Goal: Task Accomplishment & Management: Complete application form

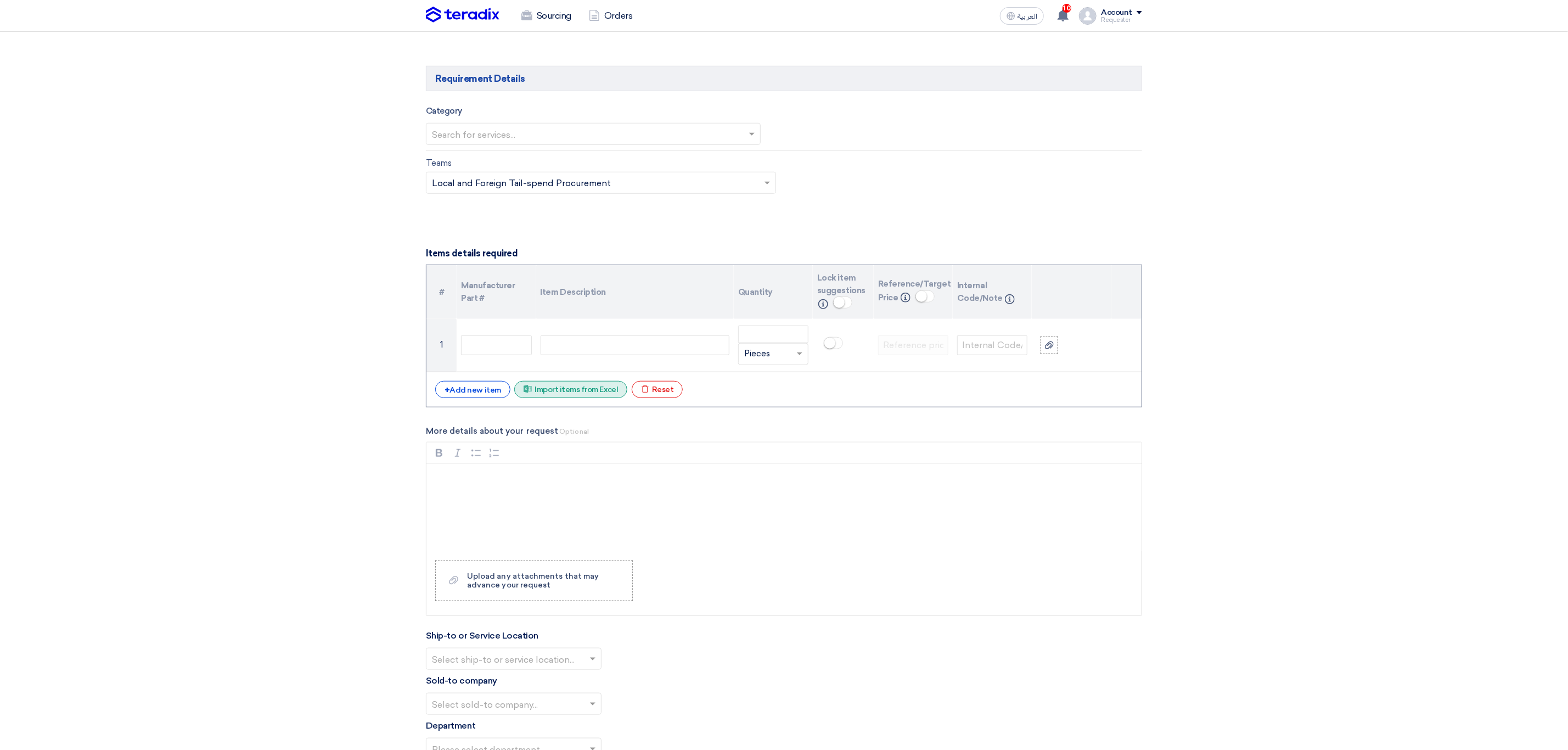
click at [561, 389] on div "Excel file Import items from Excel" at bounding box center [570, 389] width 113 height 17
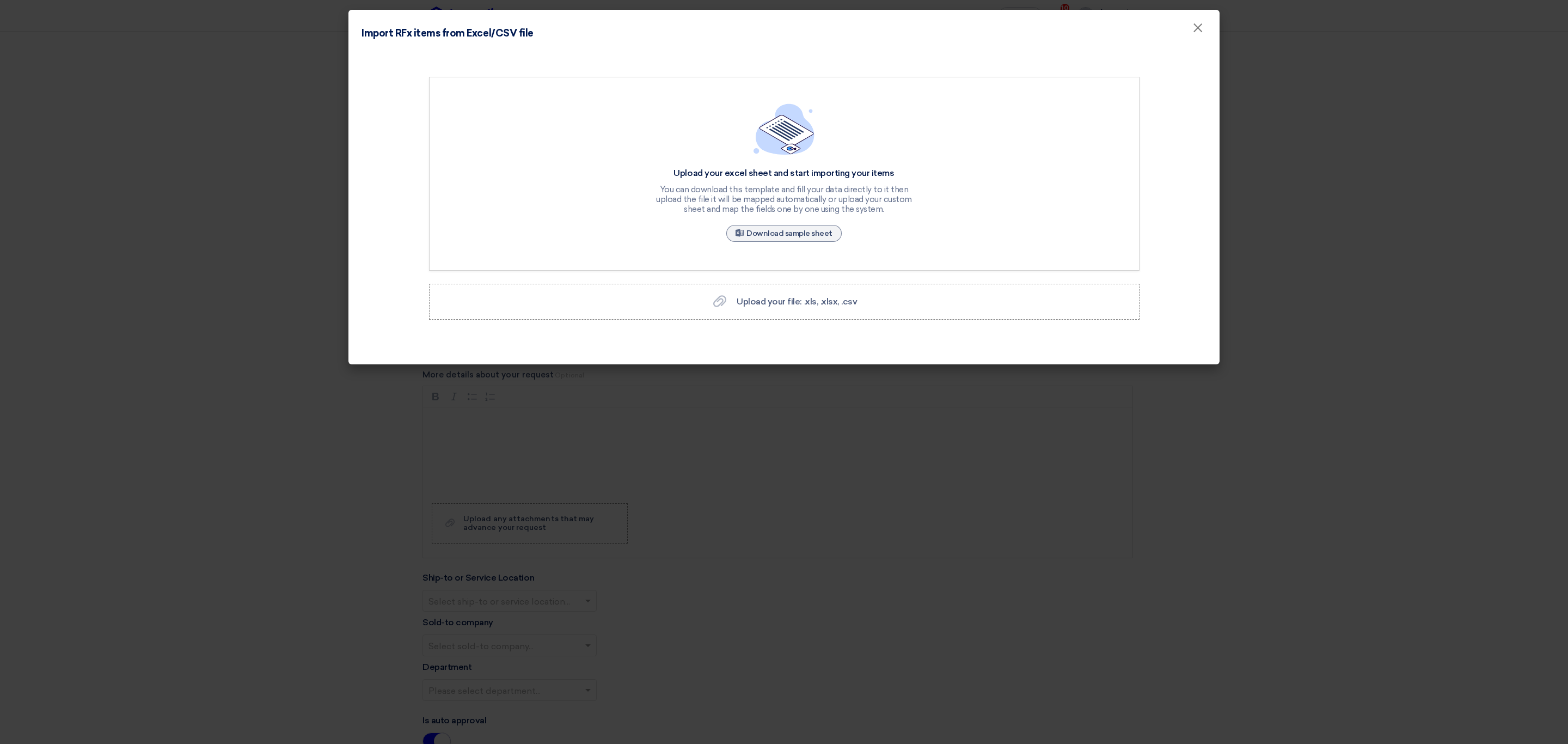
scroll to position [657, 0]
click at [789, 308] on div "Upload your file: .xls, .xlsx, .csv Upload your file: .xls, .xlsx, .csv" at bounding box center [784, 301] width 147 height 13
click at [0, 0] on input "Upload your file: .xls, .xlsx, .csv Upload your file: .xls, .xlsx, .csv" at bounding box center [0, 0] width 0 height 0
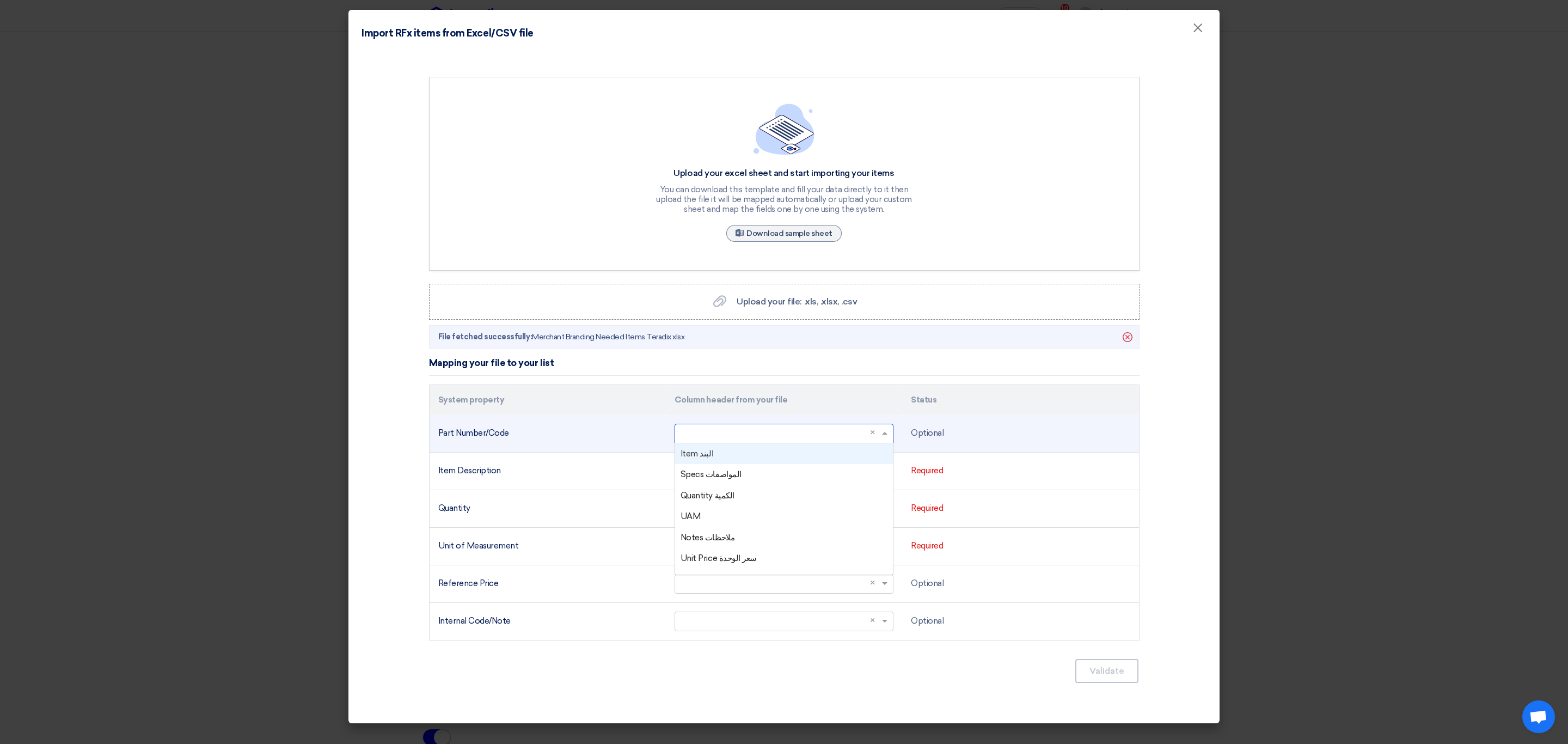
click at [853, 440] on input "text" at bounding box center [778, 433] width 196 height 18
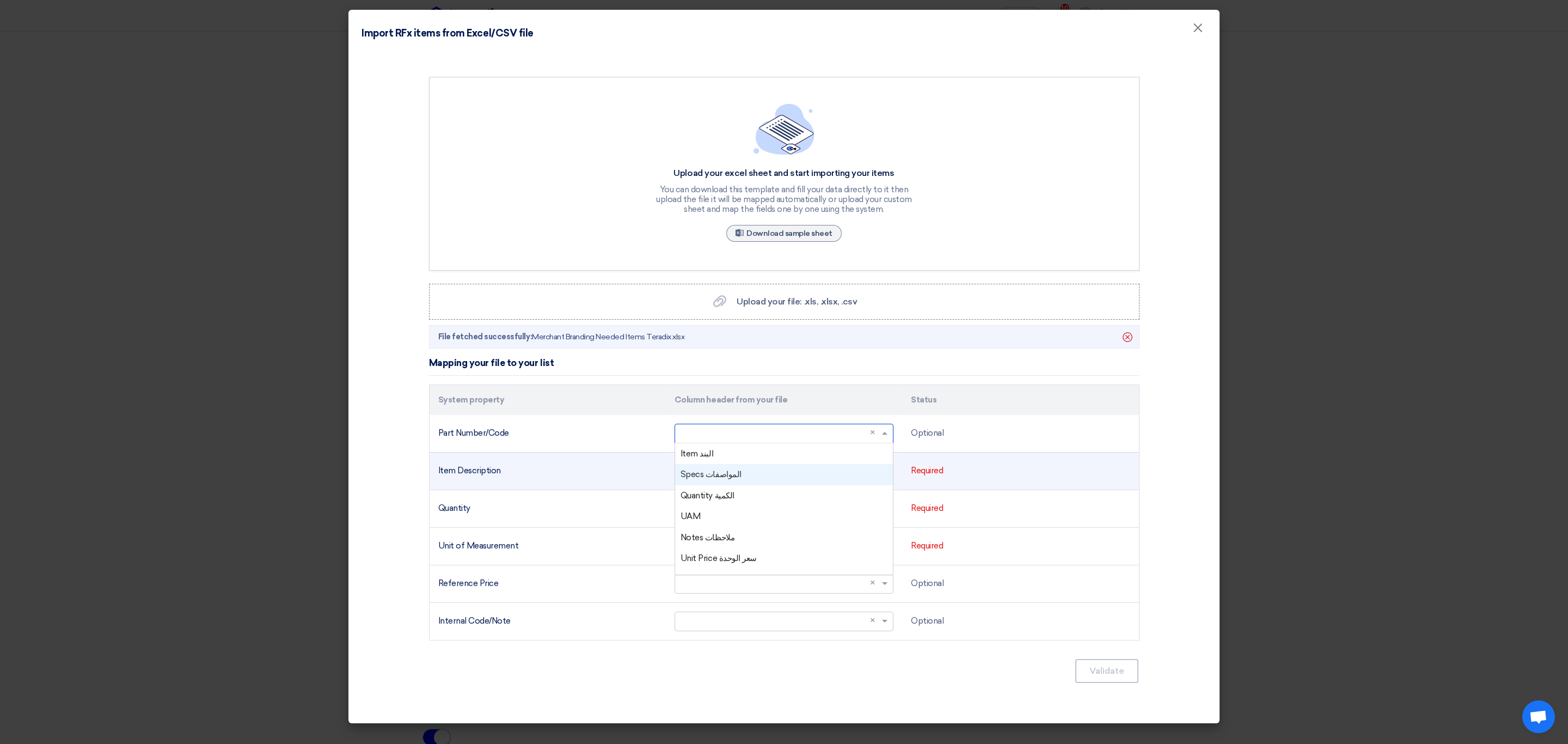
click at [988, 477] on td "Required" at bounding box center [1020, 470] width 236 height 37
click at [884, 477] on span at bounding box center [885, 470] width 13 height 13
click at [789, 516] on div "Specs المواصفات" at bounding box center [784, 512] width 218 height 21
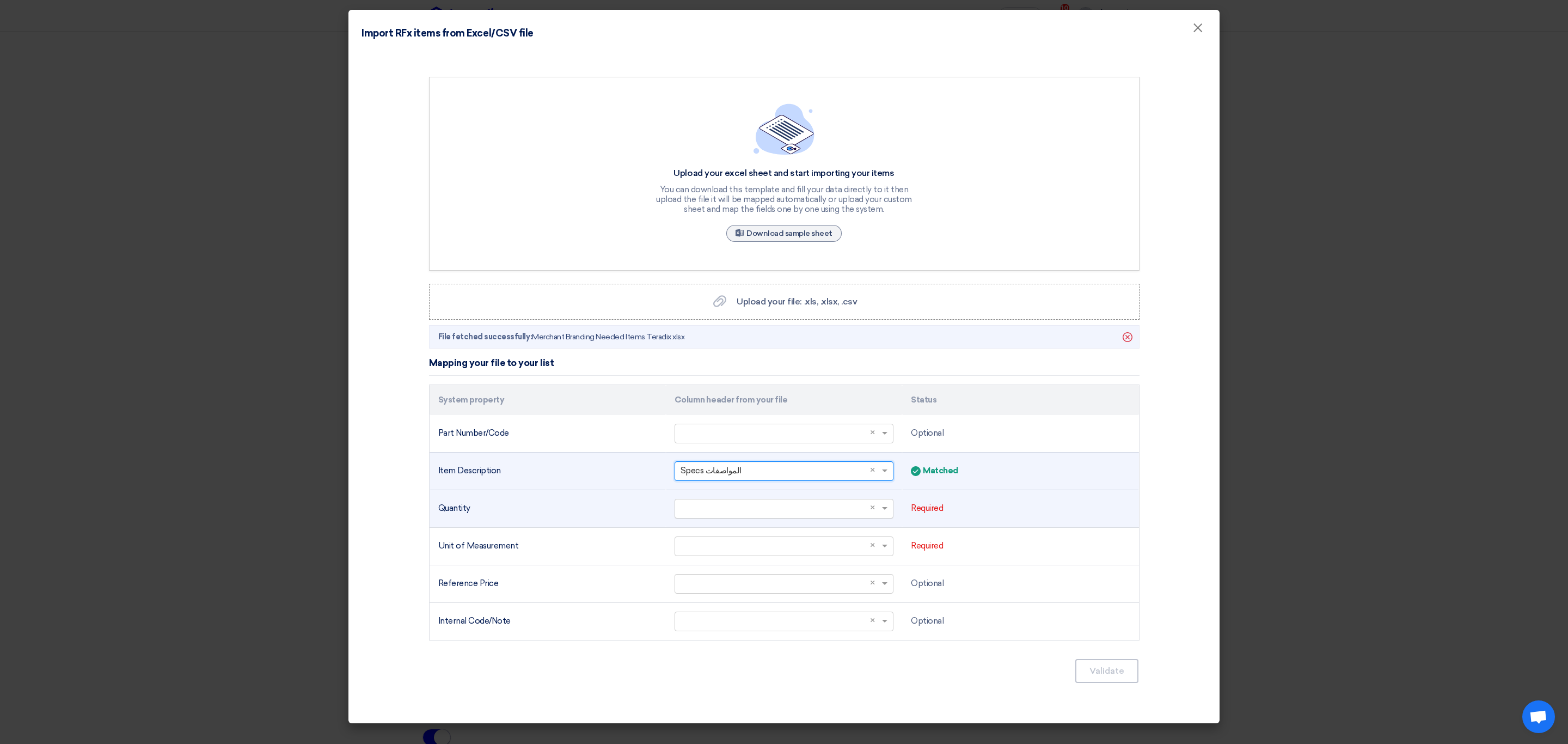
click at [801, 515] on input "text" at bounding box center [778, 508] width 196 height 18
drag, startPoint x: 769, startPoint y: 585, endPoint x: 754, endPoint y: 573, distance: 19.2
click at [754, 573] on div "Item البند Specs المواصفات Quantity الكمية UAM Notes ملاحظات Unit Price سعر الو…" at bounding box center [784, 591] width 218 height 147
click at [754, 573] on div "Quantity الكمية" at bounding box center [784, 570] width 218 height 21
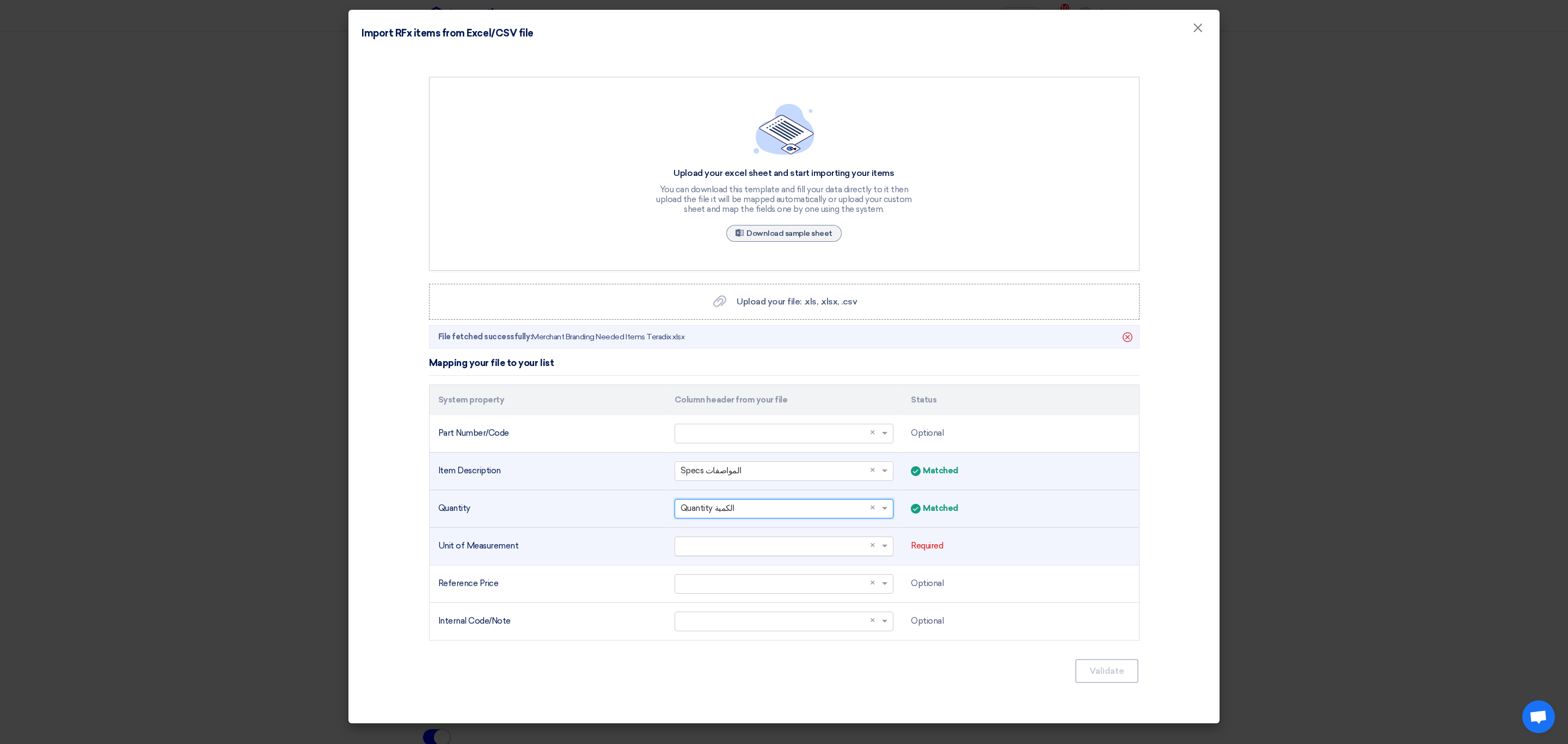
click at [751, 544] on input "text" at bounding box center [778, 546] width 196 height 18
click at [737, 639] on div "UAM" at bounding box center [784, 629] width 218 height 21
click at [1096, 673] on button "Validate" at bounding box center [1107, 671] width 63 height 24
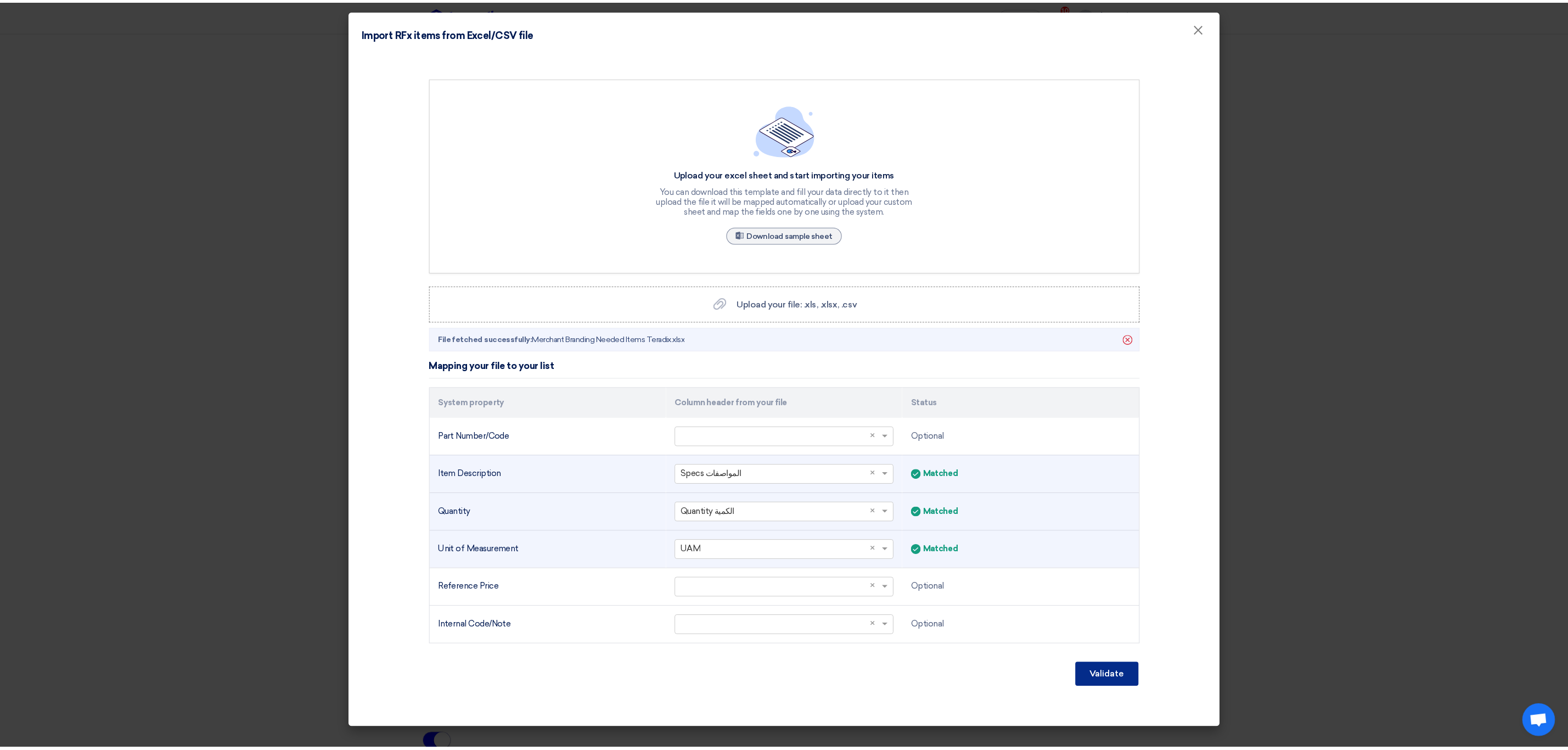
scroll to position [110, 0]
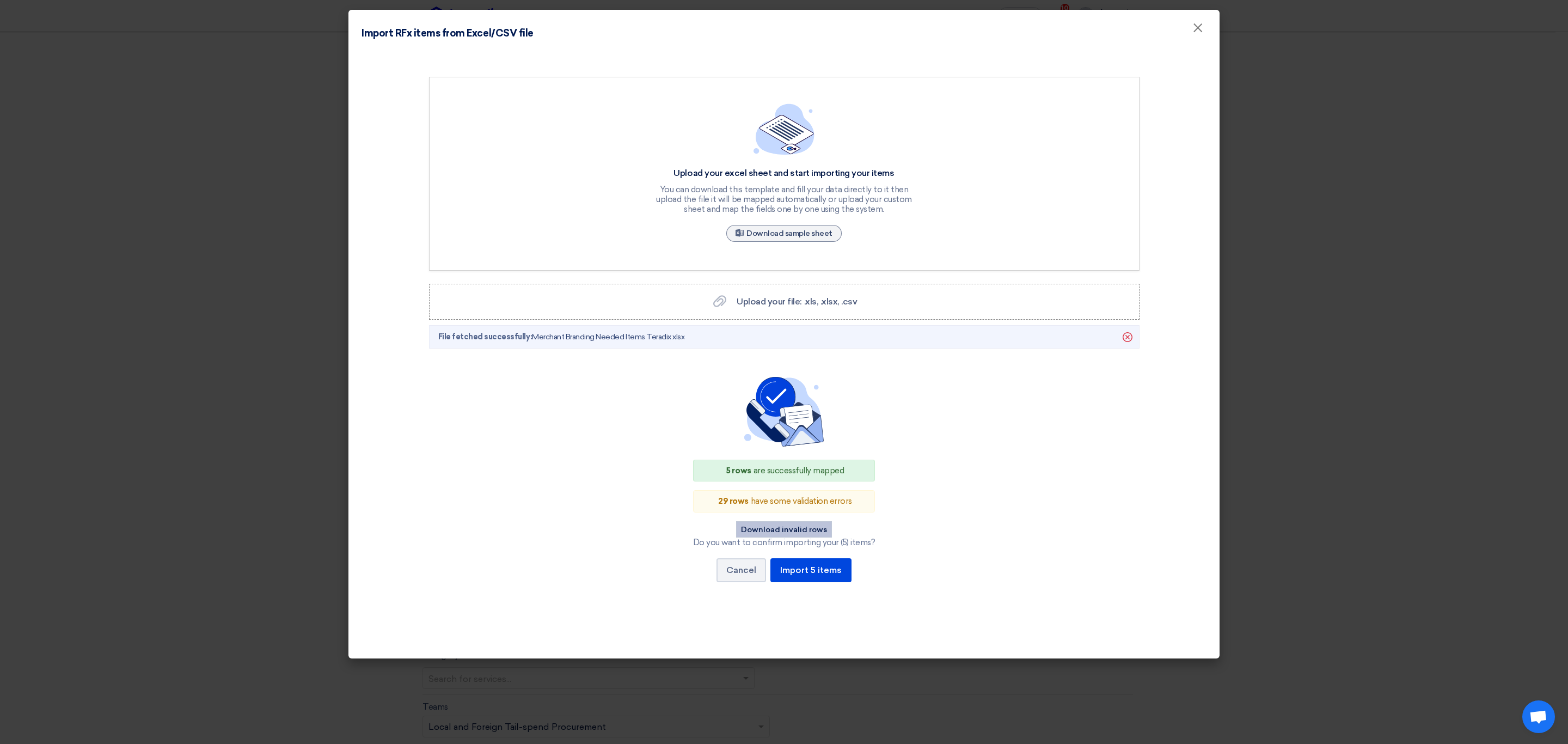
click at [806, 537] on button "Download invalid rows" at bounding box center [784, 529] width 96 height 17
click at [738, 575] on button "Cancel" at bounding box center [741, 570] width 49 height 24
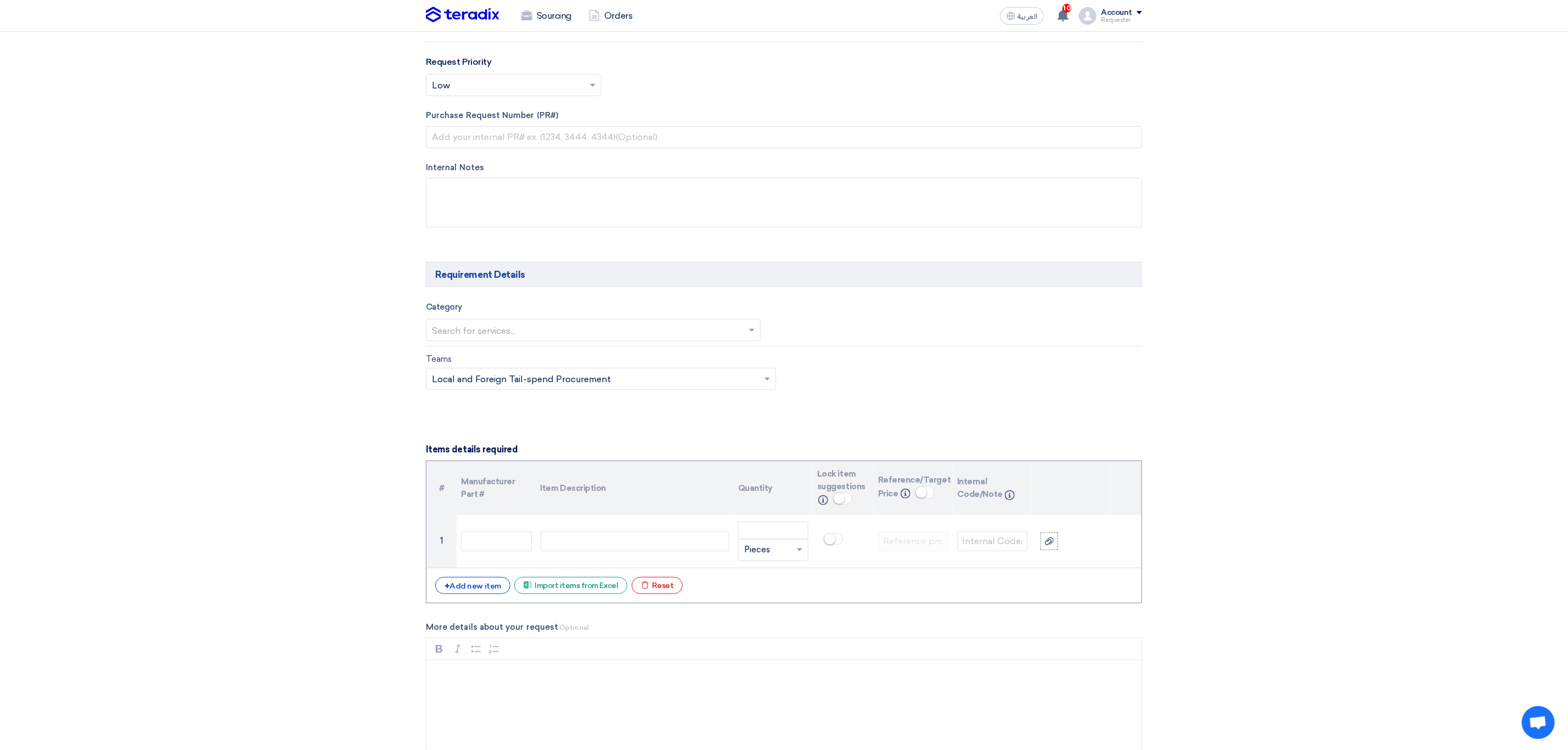
scroll to position [521, 0]
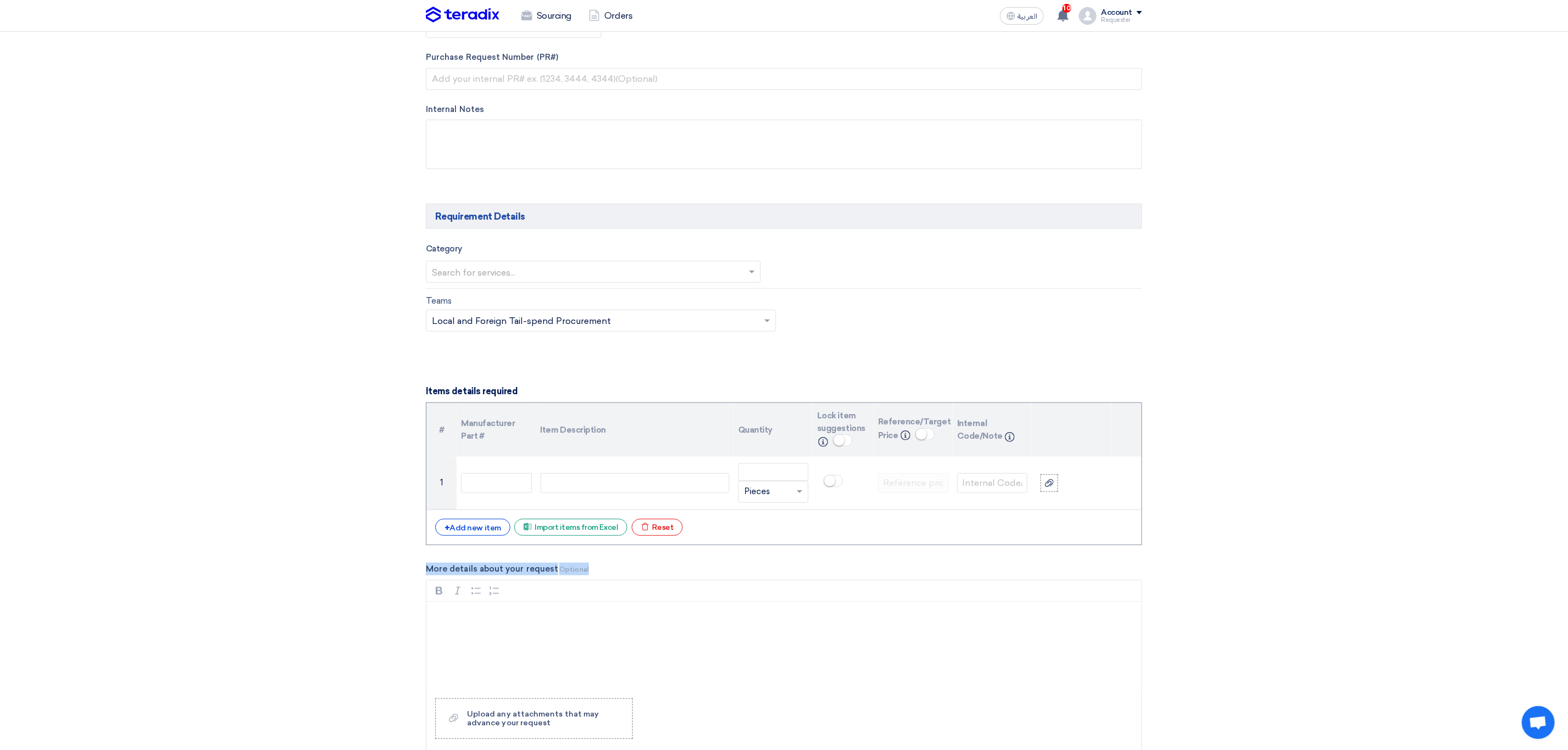
drag, startPoint x: 597, startPoint y: 572, endPoint x: 425, endPoint y: 568, distance: 172.0
click at [426, 568] on form "Basic Information RFx Title RFx Type Normal RFQ Sealed RFQ RFP Deadline to rece…" at bounding box center [784, 463] width 716 height 1630
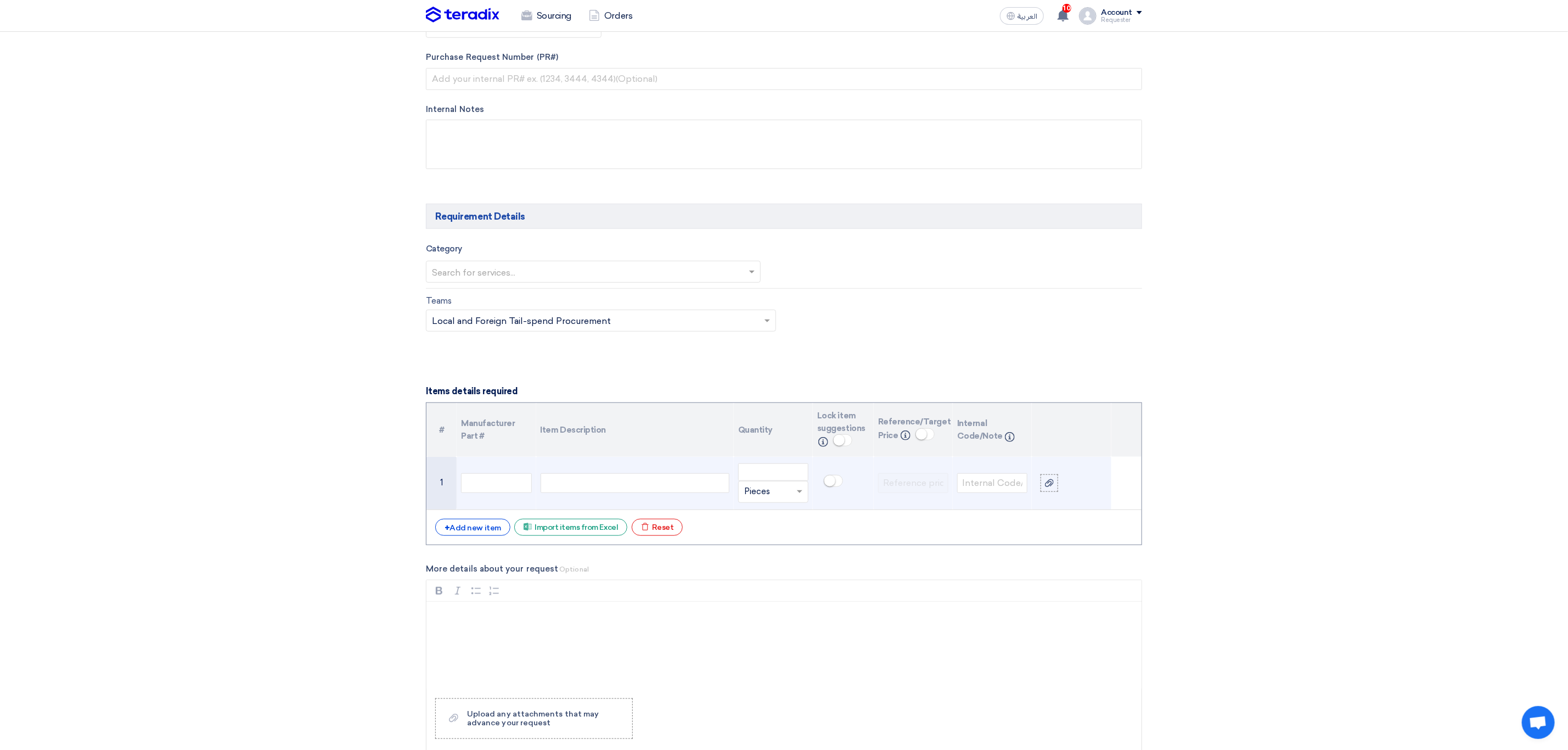
click at [666, 493] on div at bounding box center [635, 483] width 189 height 20
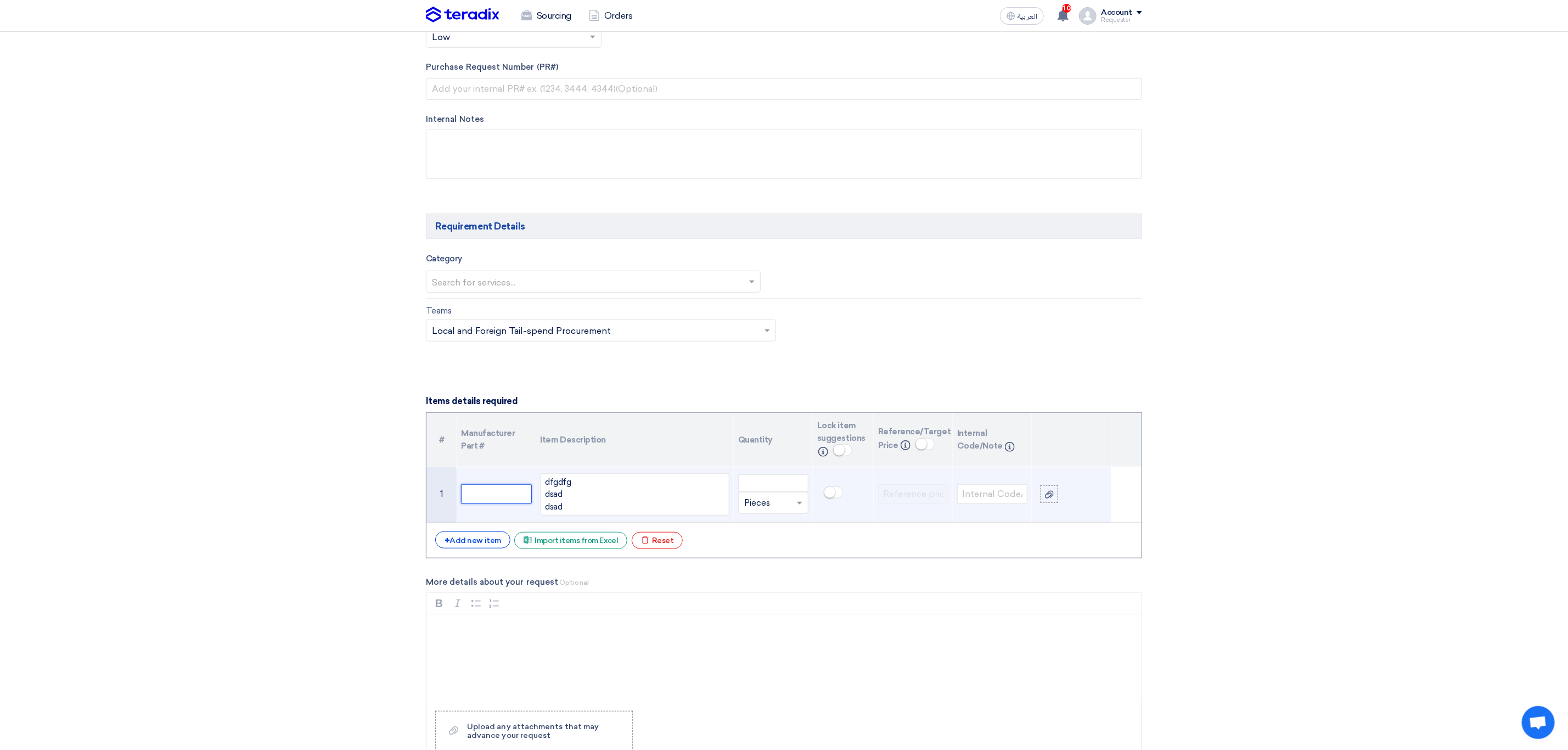
click at [486, 500] on input "text" at bounding box center [497, 493] width 70 height 20
type input "d"
click at [596, 516] on div "dfgdfg dsad dsad" at bounding box center [635, 495] width 189 height 43
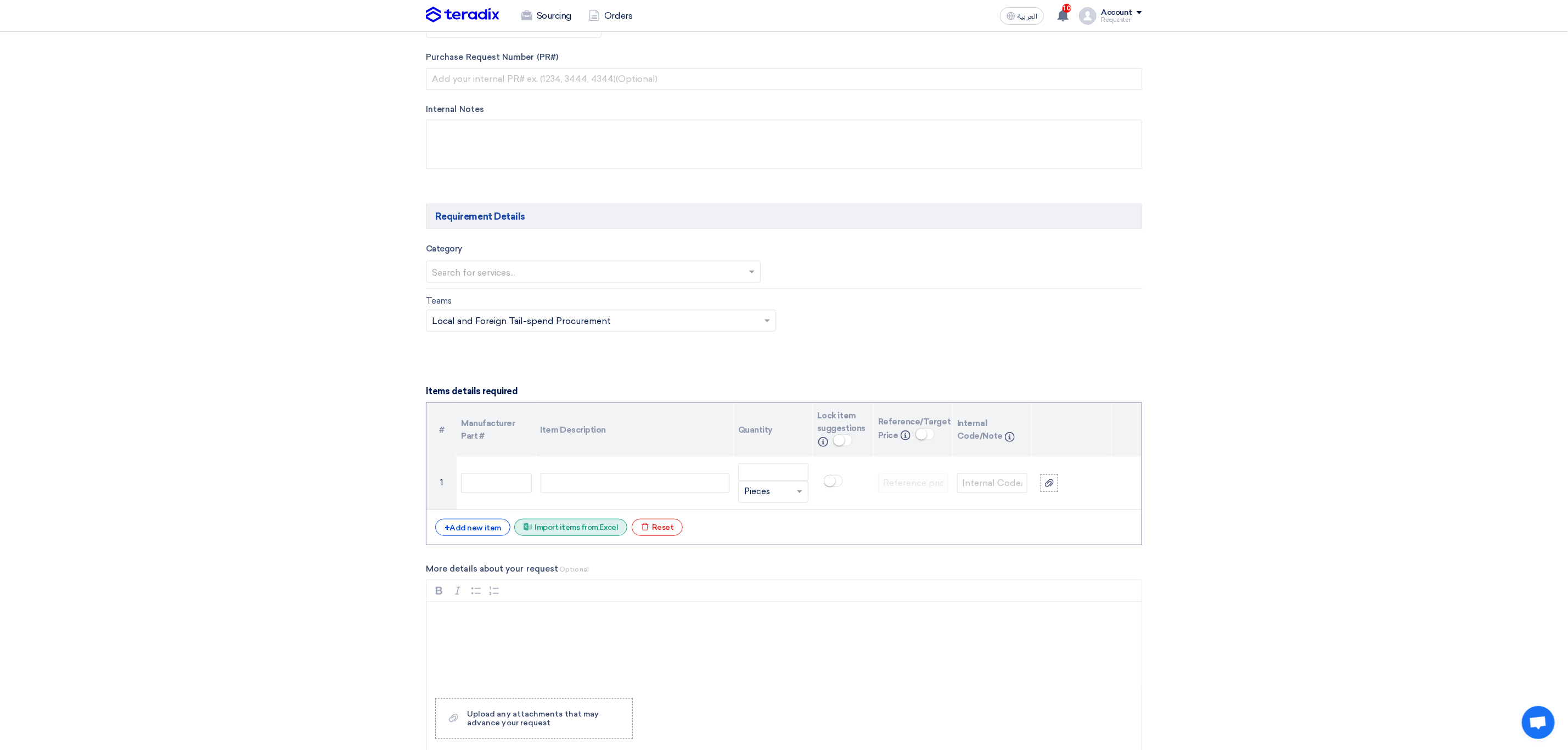
click at [590, 532] on div "Excel file Import items from Excel" at bounding box center [570, 527] width 113 height 17
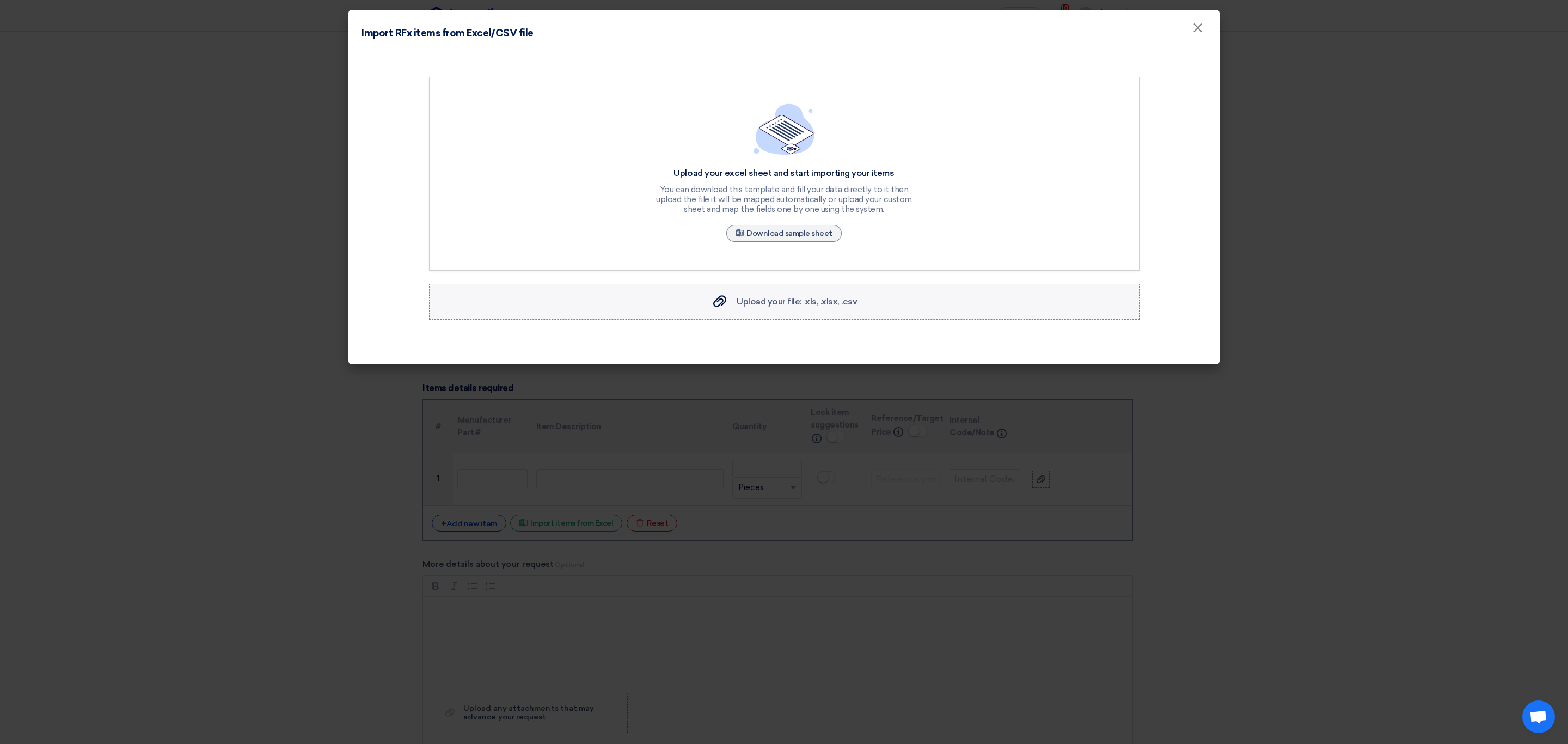
click at [751, 305] on span "Upload your file: .xls, .xlsx, .csv" at bounding box center [797, 301] width 121 height 10
click at [0, 0] on input "Upload your file: .xls, .xlsx, .csv Upload your file: .xls, .xlsx, .csv" at bounding box center [0, 0] width 0 height 0
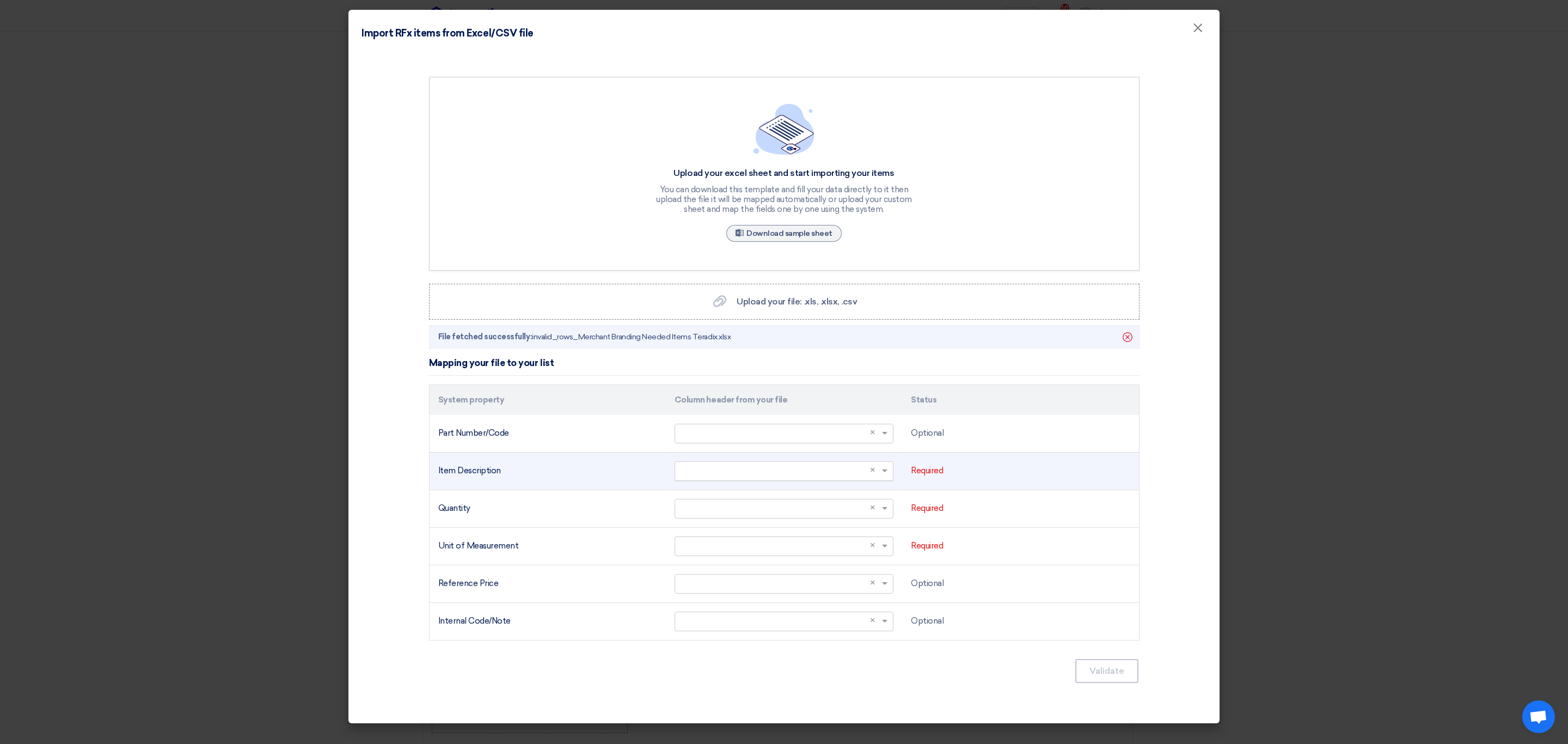
click at [859, 481] on div "Select a column... × ×" at bounding box center [784, 470] width 219 height 20
click at [794, 497] on div "Specs المواصفات" at bounding box center [784, 491] width 218 height 21
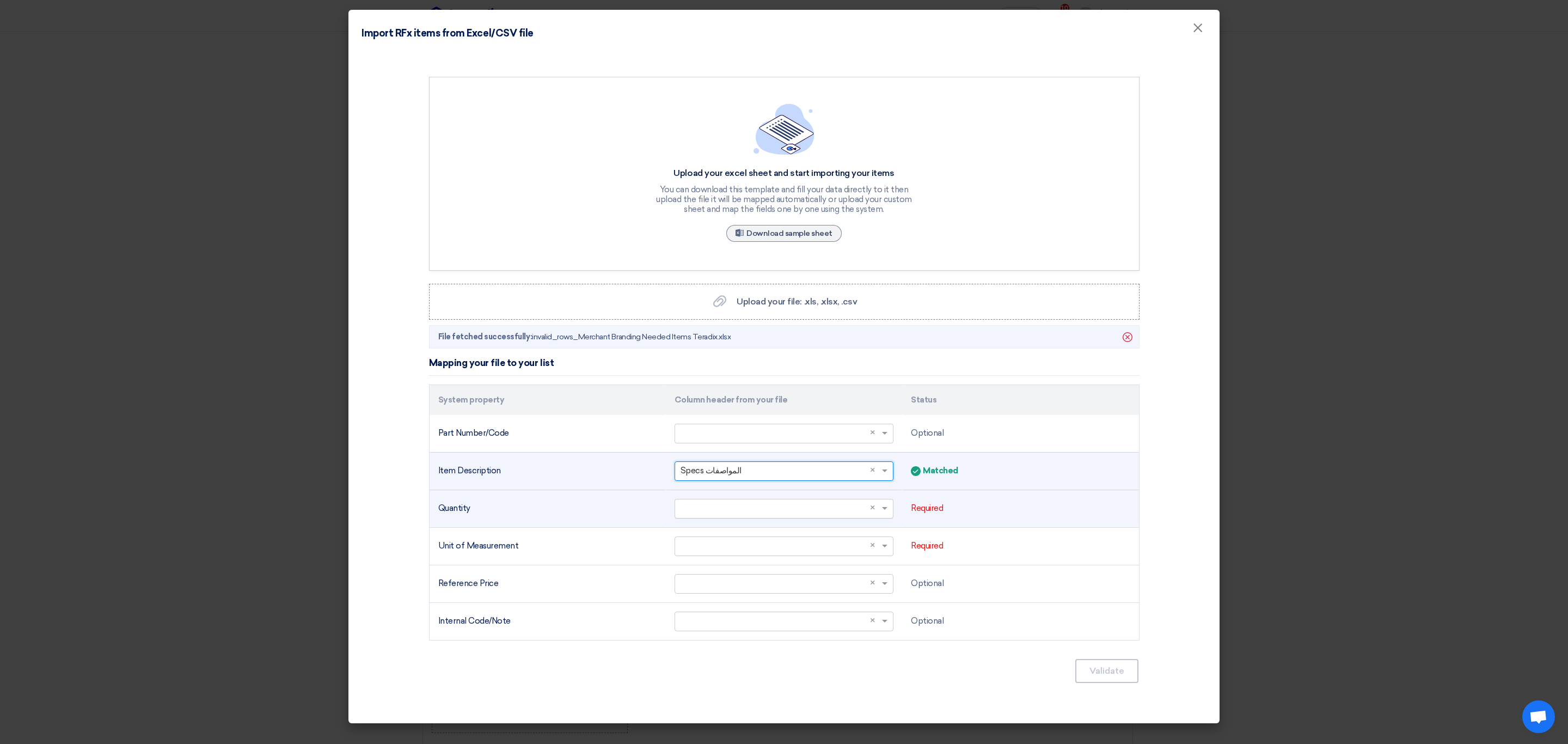
click at [792, 505] on input "text" at bounding box center [778, 508] width 196 height 18
click at [763, 554] on div "Quantity الكمية" at bounding box center [784, 550] width 218 height 21
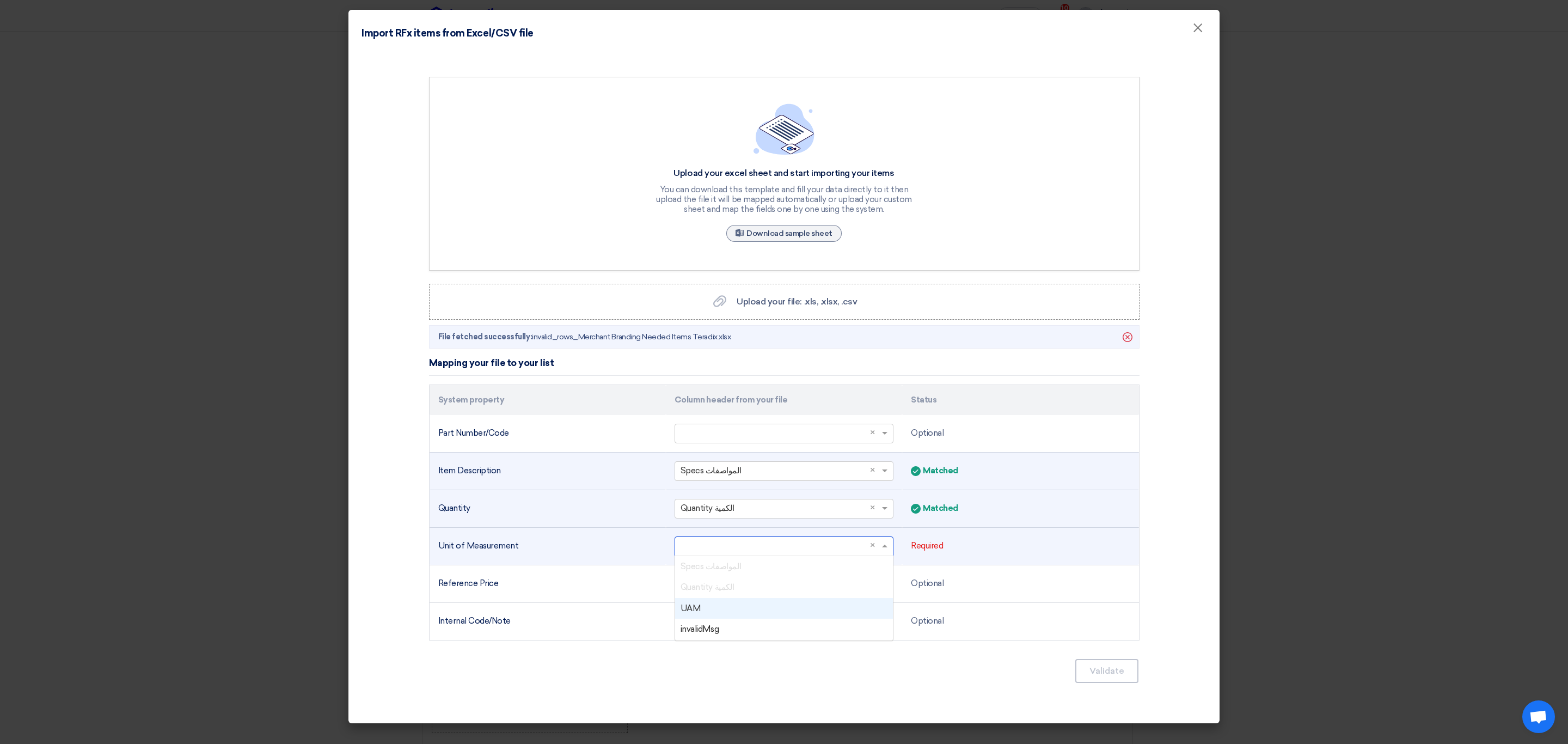
click at [760, 554] on input "text" at bounding box center [778, 546] width 196 height 18
click at [709, 608] on div "UAM" at bounding box center [784, 608] width 218 height 21
click at [1098, 678] on button "Validate" at bounding box center [1107, 671] width 63 height 24
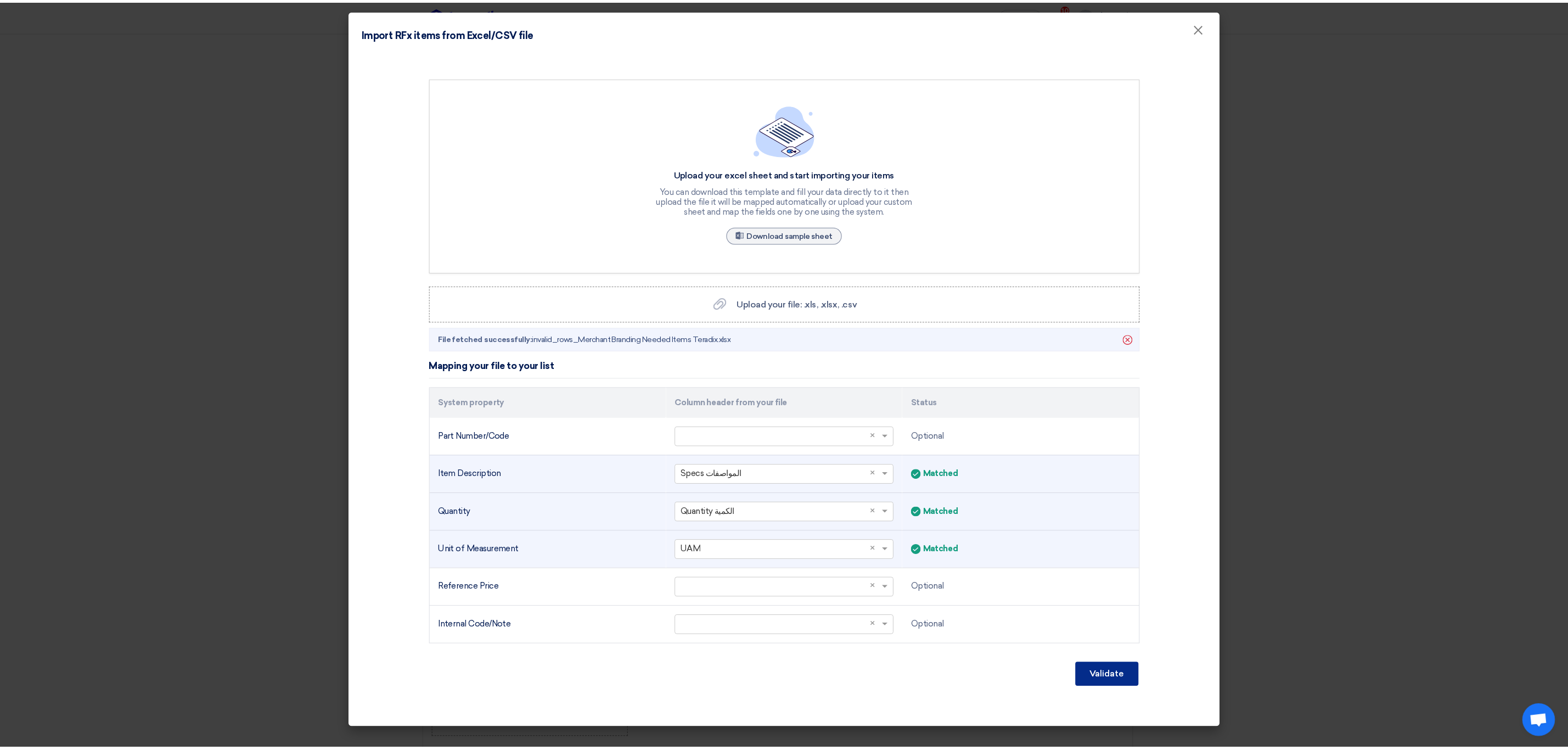
scroll to position [110, 0]
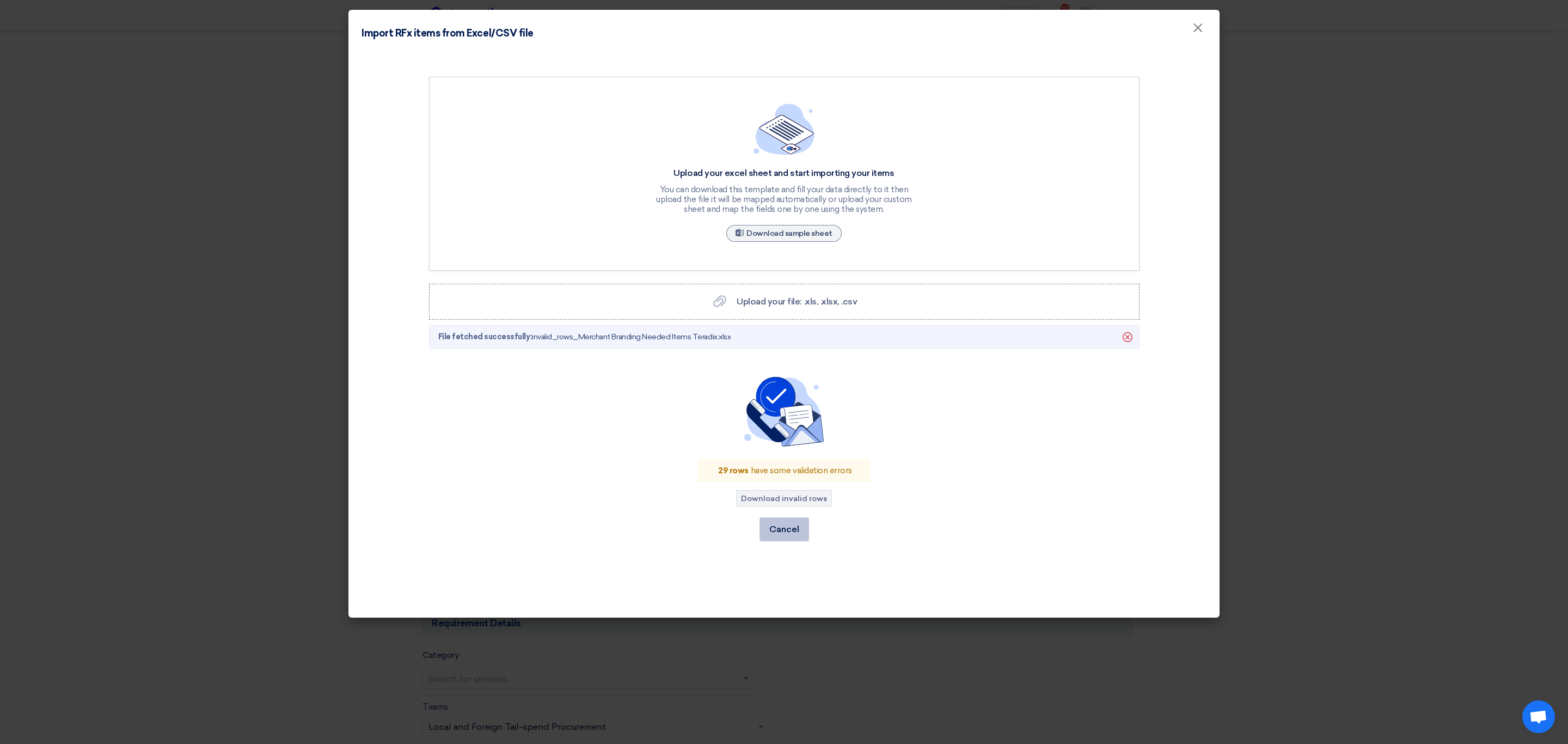
click at [794, 523] on button "Cancel" at bounding box center [784, 529] width 49 height 24
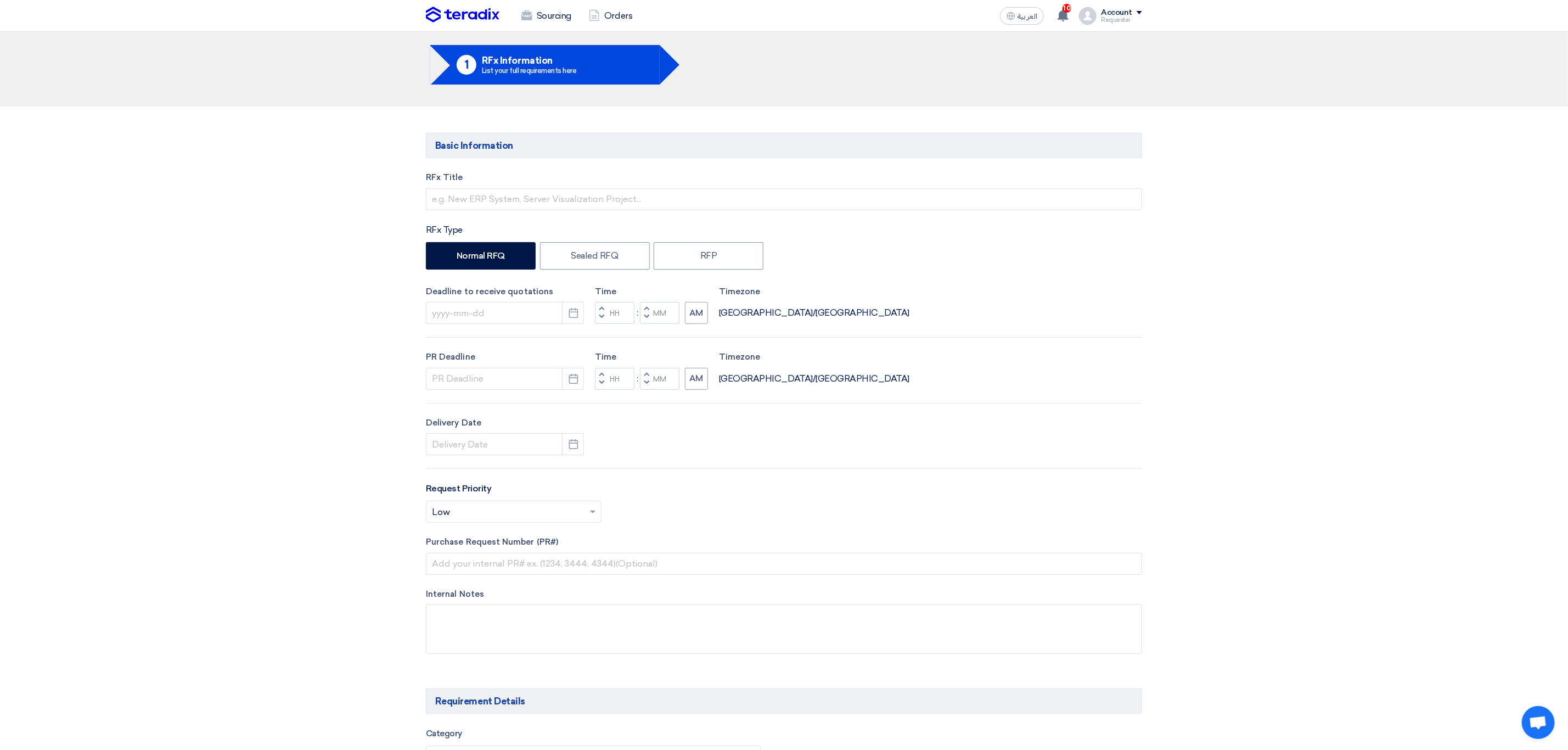
scroll to position [0, 0]
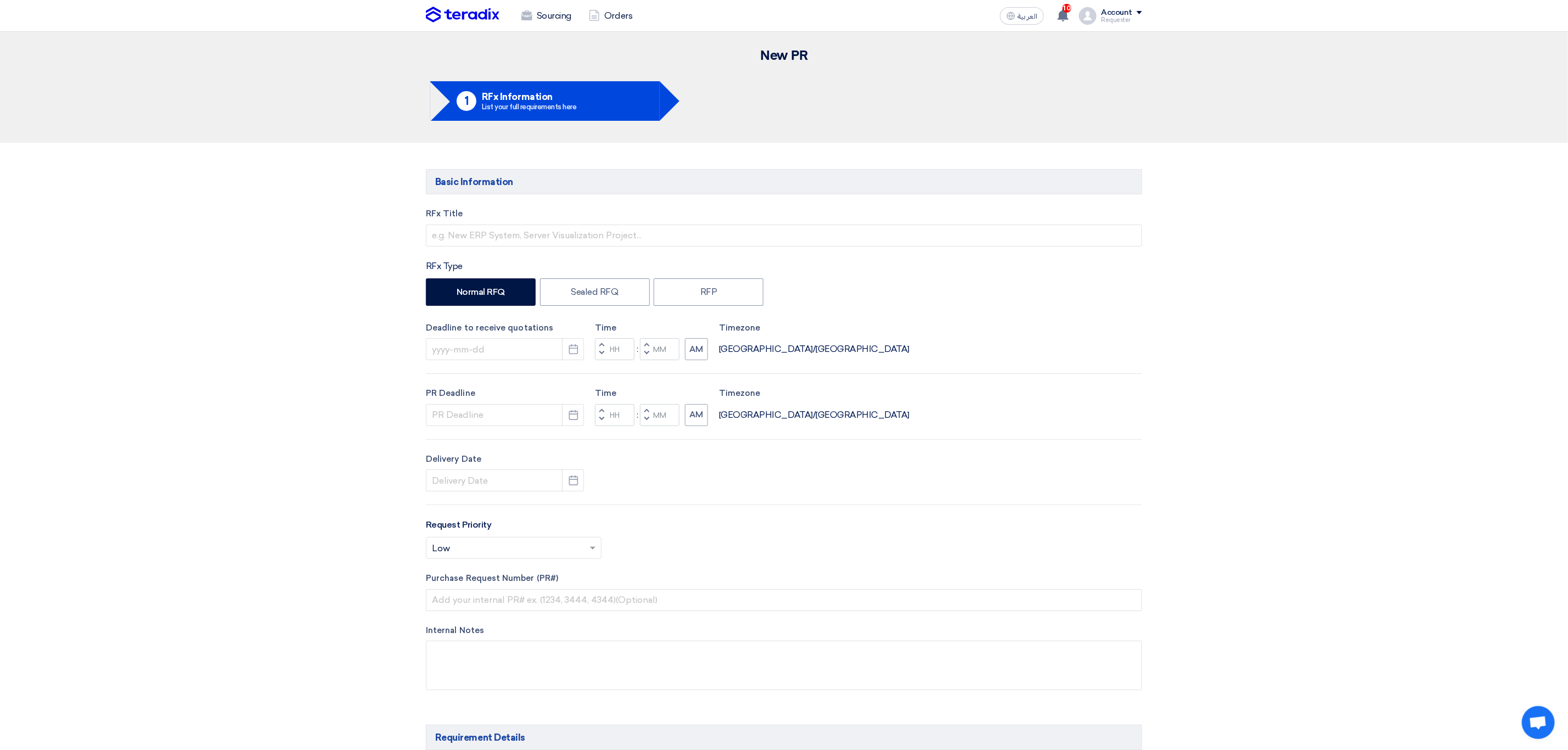
click at [478, 15] on img at bounding box center [463, 14] width 74 height 17
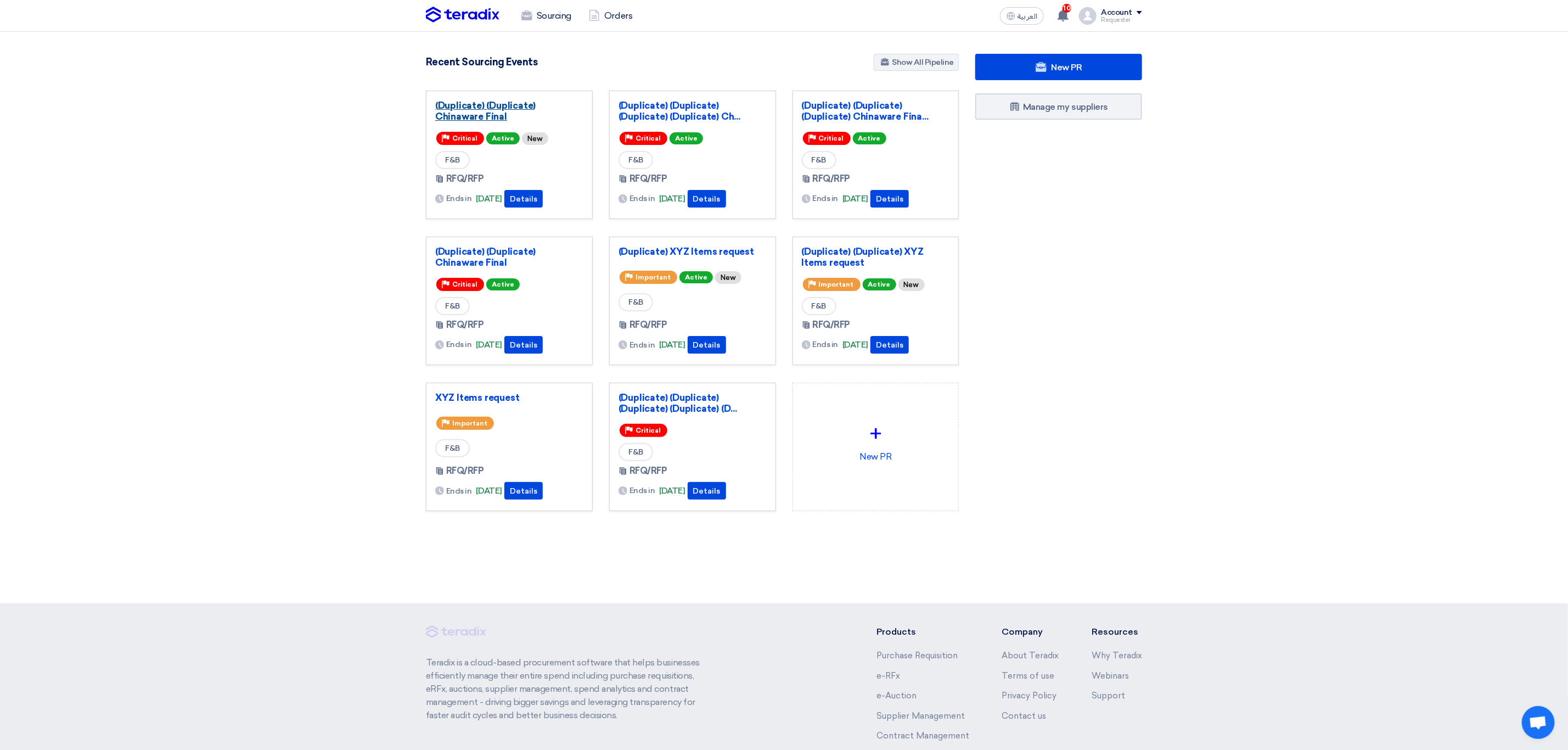
drag, startPoint x: 703, startPoint y: 496, endPoint x: 440, endPoint y: 104, distance: 472.1
click at [440, 104] on div "(Duplicate) (Duplicate) Chinaware Final Priority Critical Active New F&B RFQ/RF…" at bounding box center [692, 309] width 549 height 438
click at [1108, 48] on section "New PR Submit your requirements with a variety of sourcing events: RFP/RFQ/Auct…" at bounding box center [784, 309] width 1568 height 554
click at [1107, 53] on section "New PR Submit your requirements with a variety of sourcing events: RFP/RFQ/Auct…" at bounding box center [784, 309] width 1568 height 554
click at [1107, 50] on section "New PR Submit your requirements with a variety of sourcing events: RFP/RFQ/Auct…" at bounding box center [784, 309] width 1568 height 554
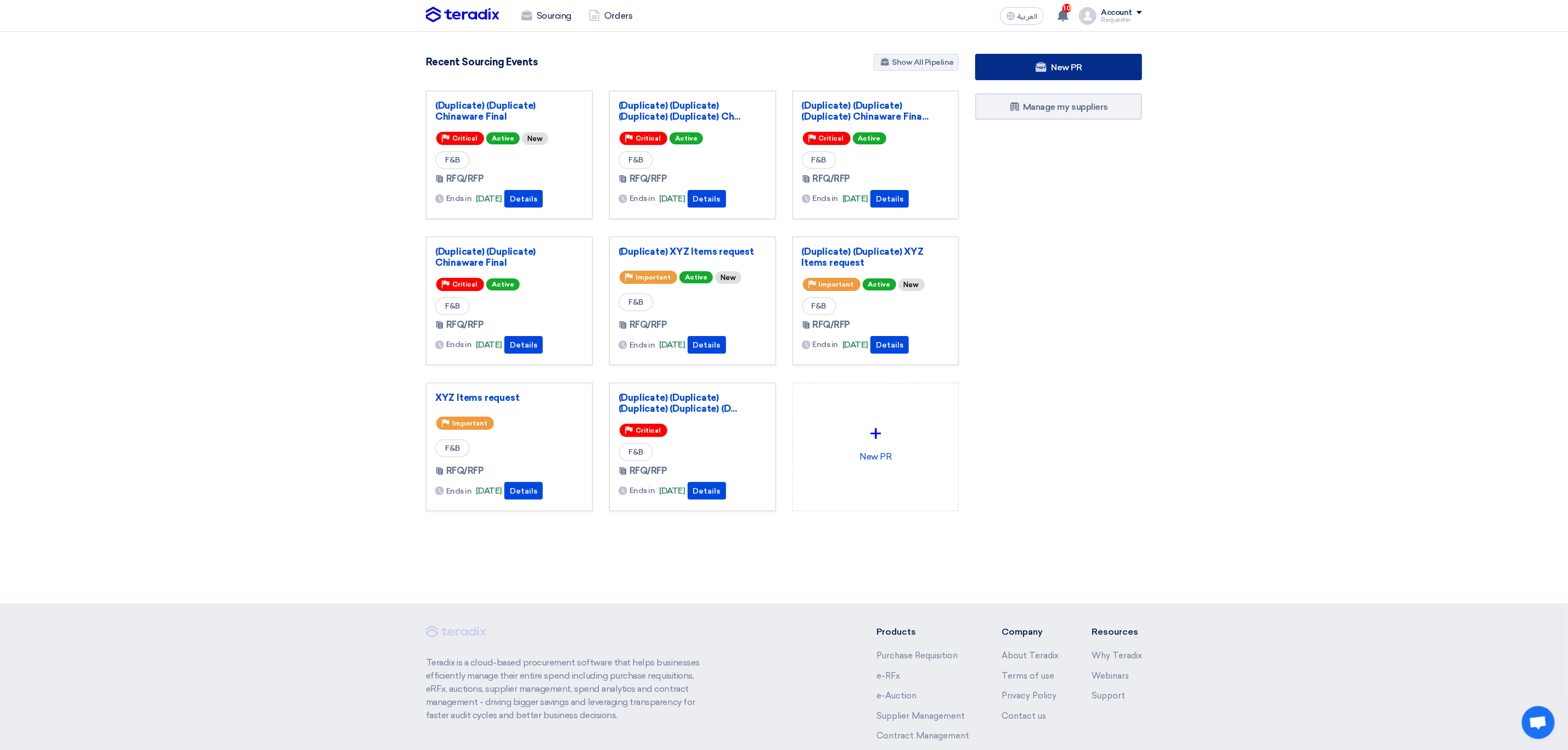
click at [1103, 66] on link "New PR" at bounding box center [1059, 66] width 167 height 26
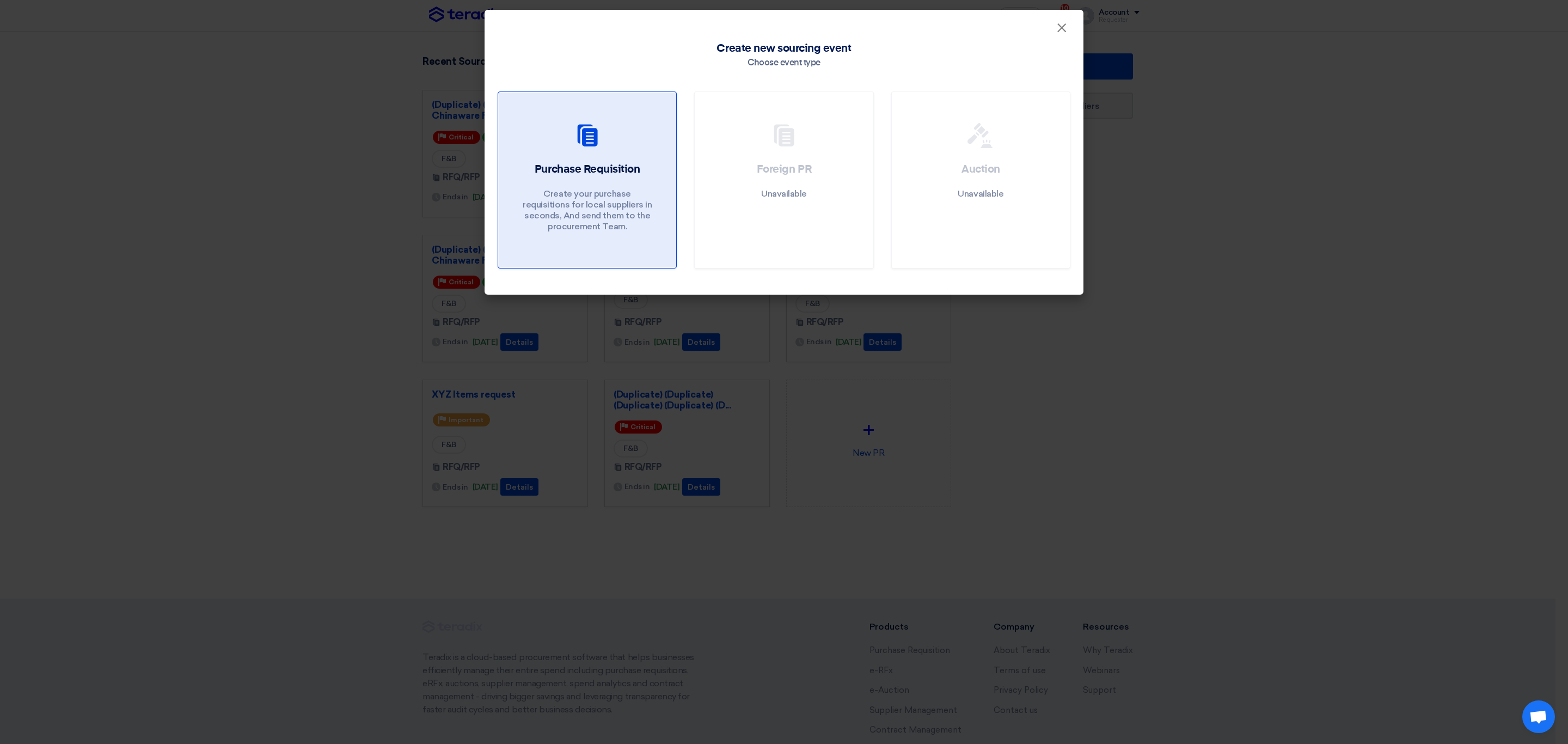
click at [631, 190] on p "Create your purchase requisitions for local suppliers in seconds, And send them…" at bounding box center [587, 209] width 131 height 44
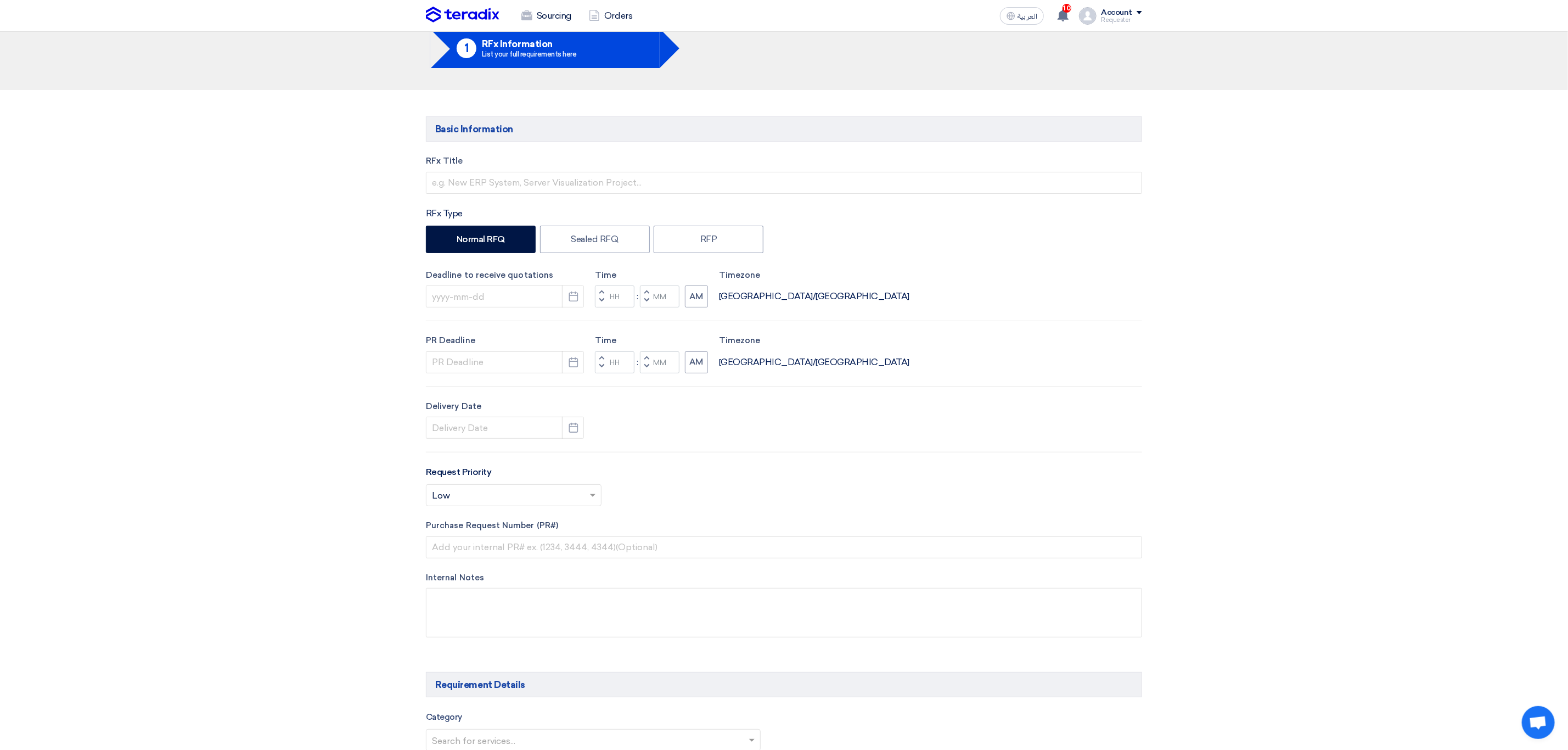
scroll to position [494, 0]
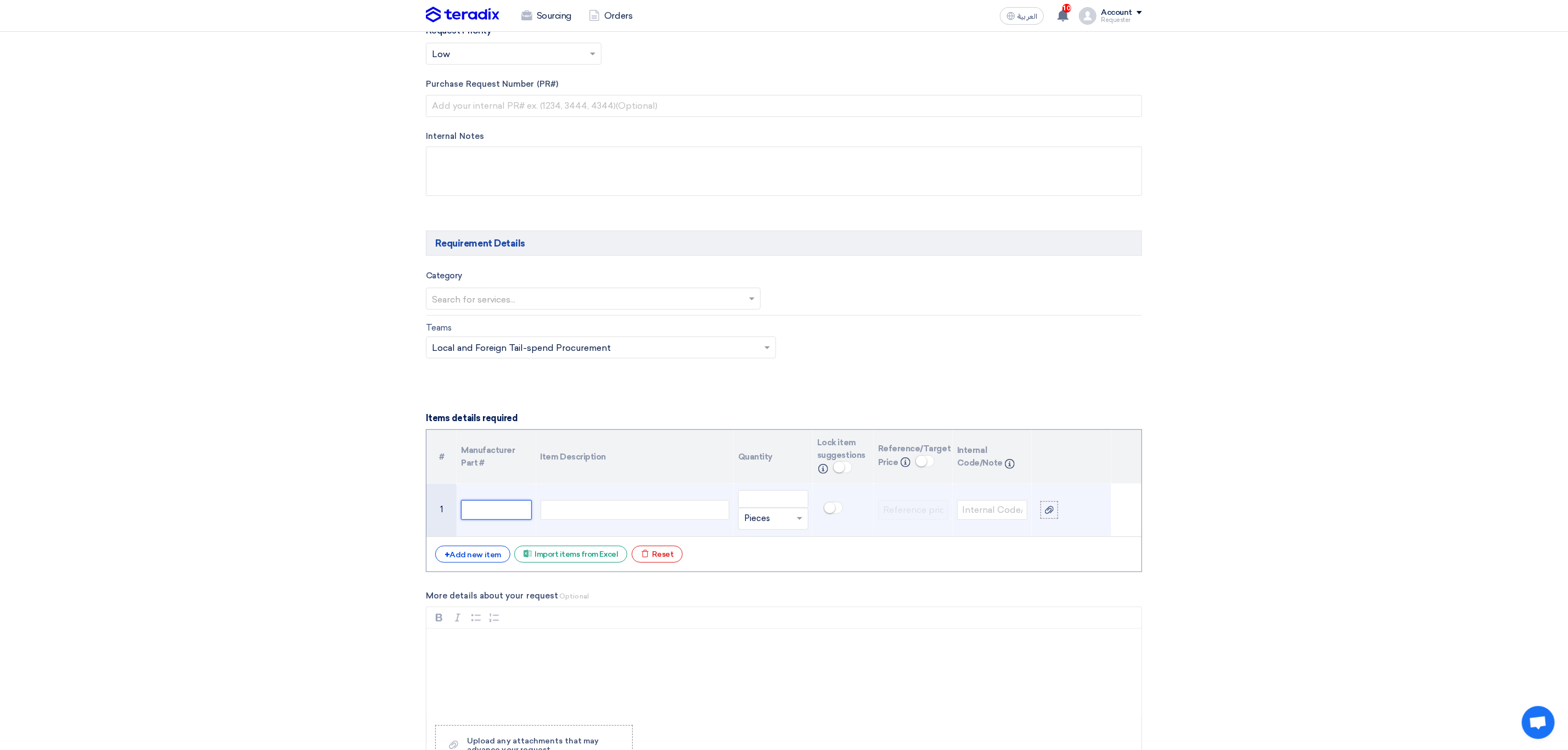
click at [522, 515] on input "text" at bounding box center [497, 509] width 70 height 20
click at [489, 520] on input "text" at bounding box center [497, 509] width 70 height 20
click at [604, 517] on div at bounding box center [635, 509] width 189 height 20
click at [498, 512] on input "text" at bounding box center [497, 509] width 70 height 20
